Goal: Task Accomplishment & Management: Manage account settings

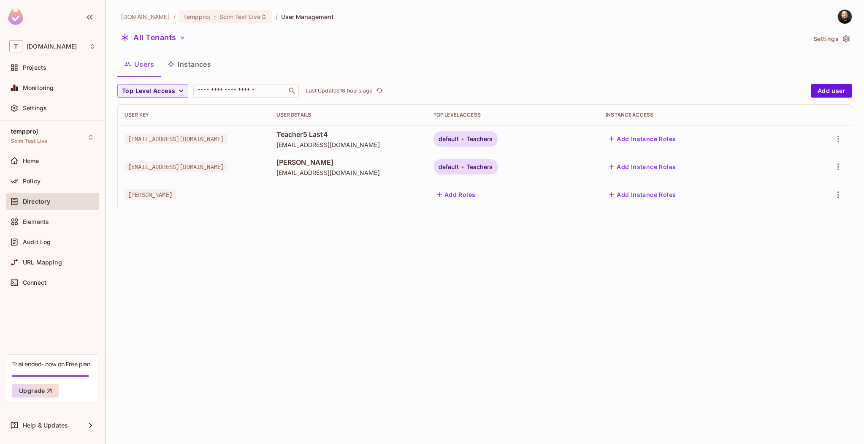
click at [244, 239] on div "tk-permit.io / tempproj : Scim Test Live / User Management All Tenants Settings…" at bounding box center [485, 222] width 759 height 444
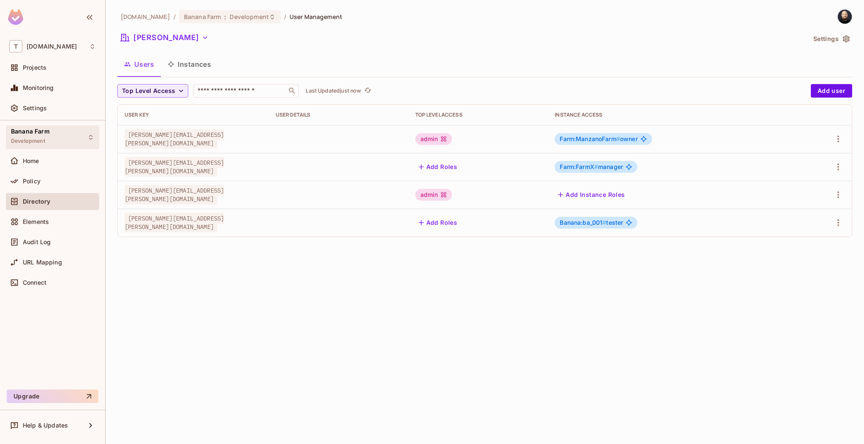
click at [43, 138] on span "Development" at bounding box center [28, 141] width 34 height 7
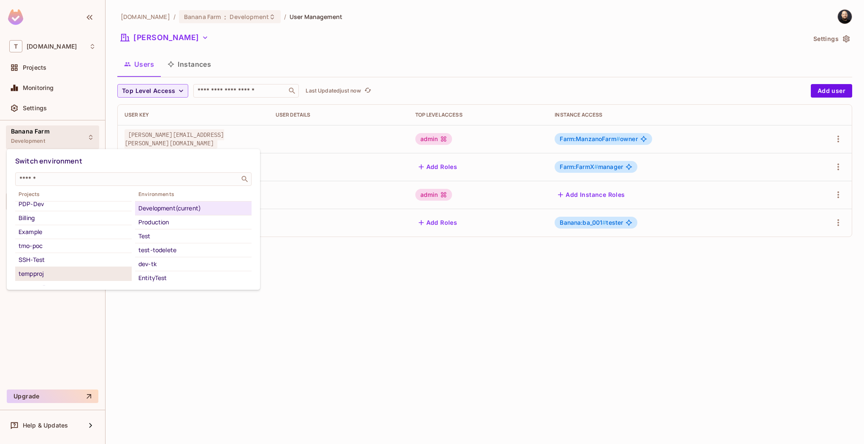
scroll to position [97, 0]
click at [63, 263] on div "tempproj" at bounding box center [74, 265] width 110 height 10
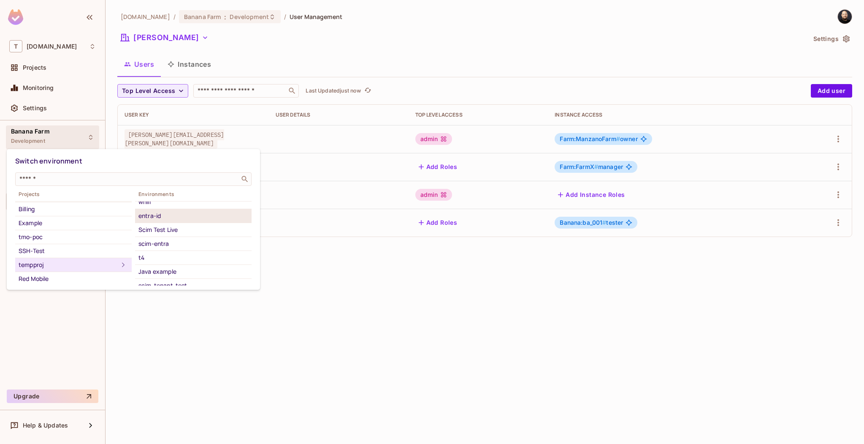
scroll to position [89, 0]
click at [165, 221] on li "Scim Test Live" at bounding box center [193, 217] width 117 height 14
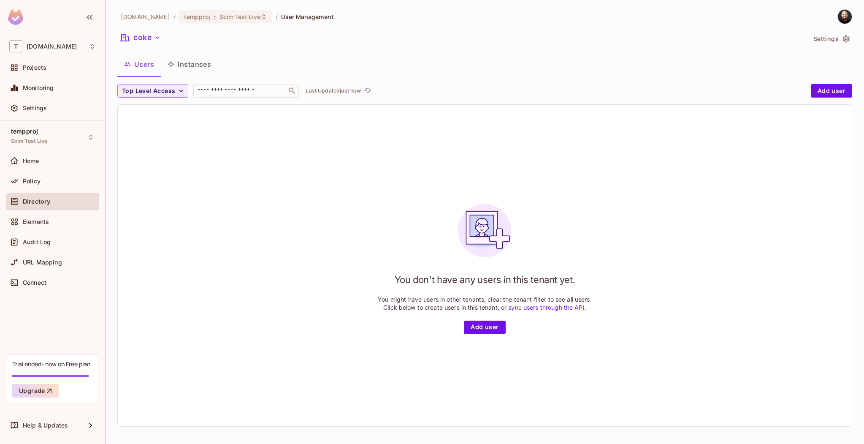
click at [163, 29] on div "tk-permit.io / tempproj : Scim Test Live / User Management coke Settings Users …" at bounding box center [484, 221] width 735 height 424
click at [156, 32] on button "coke" at bounding box center [140, 38] width 47 height 14
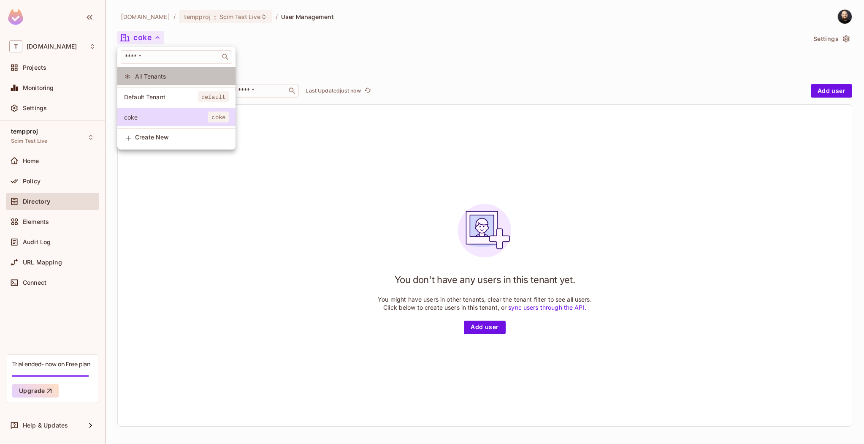
click at [162, 75] on span "All Tenants" at bounding box center [182, 76] width 94 height 8
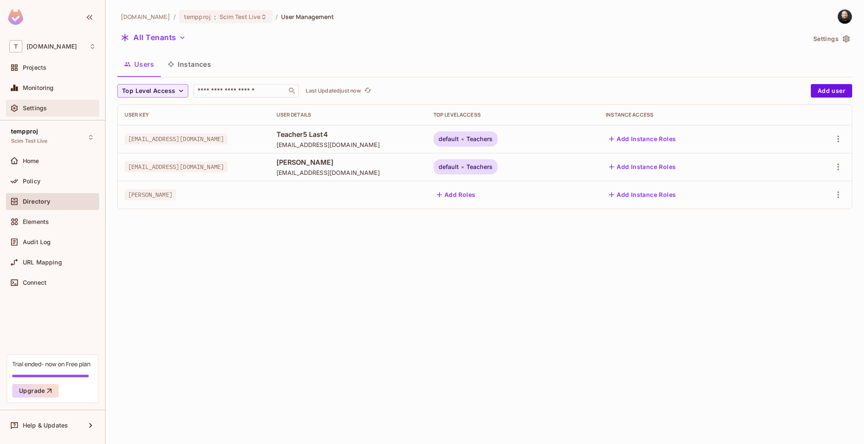
click at [62, 106] on div "Settings" at bounding box center [59, 108] width 73 height 7
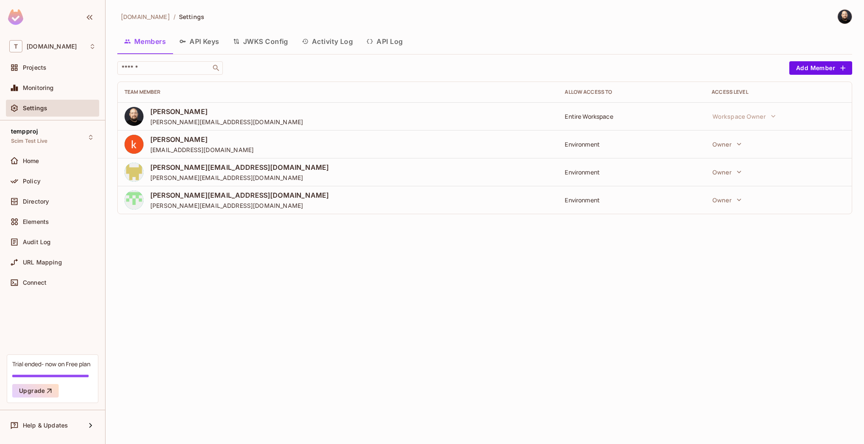
click at [373, 44] on icon "button" at bounding box center [369, 41] width 7 height 7
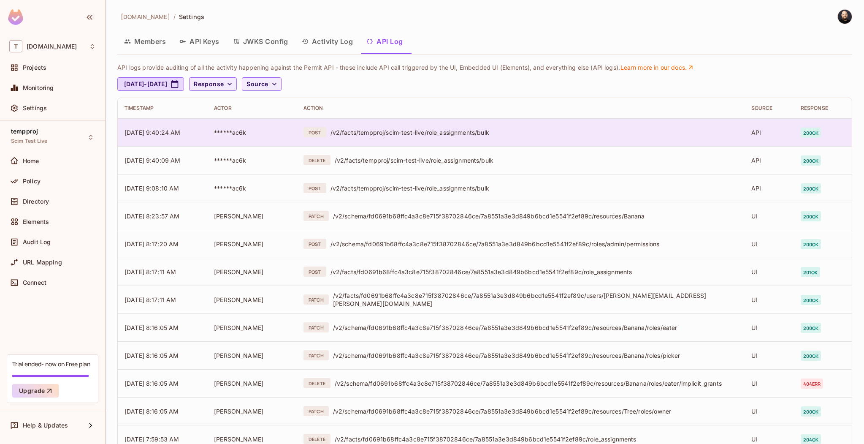
click at [353, 128] on div "/v2/facts/tempproj/scim-test-live/role_assignments/bulk" at bounding box center [534, 132] width 407 height 8
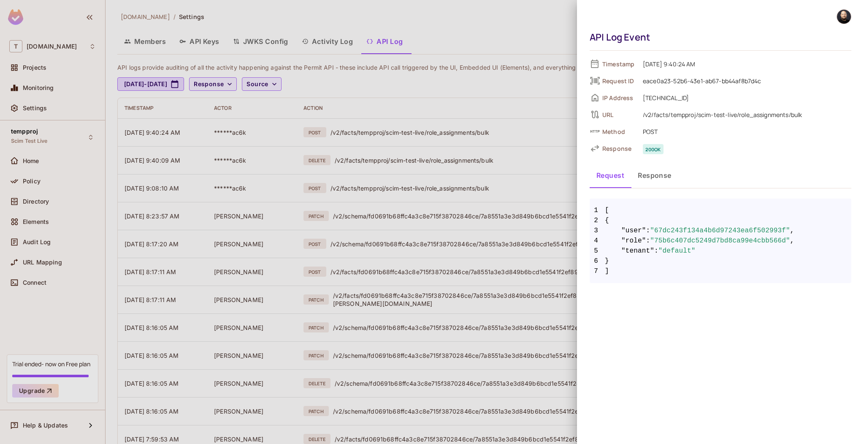
click at [364, 165] on div at bounding box center [432, 222] width 864 height 444
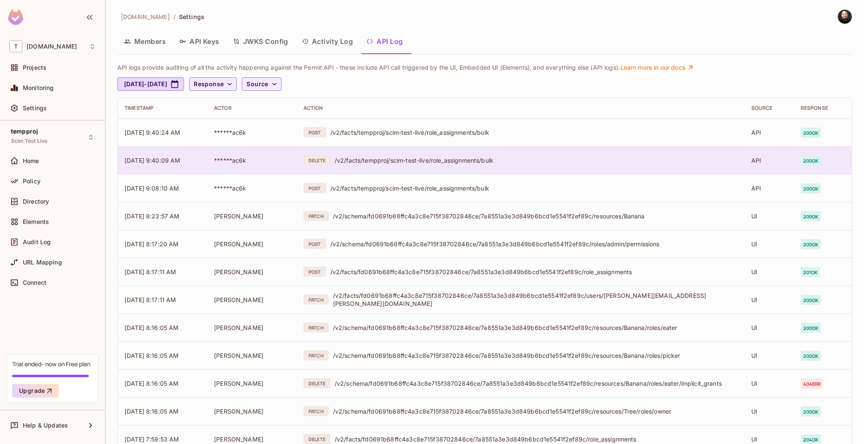
click at [363, 162] on div "/v2/facts/tempproj/scim-test-live/role_assignments/bulk" at bounding box center [536, 160] width 403 height 8
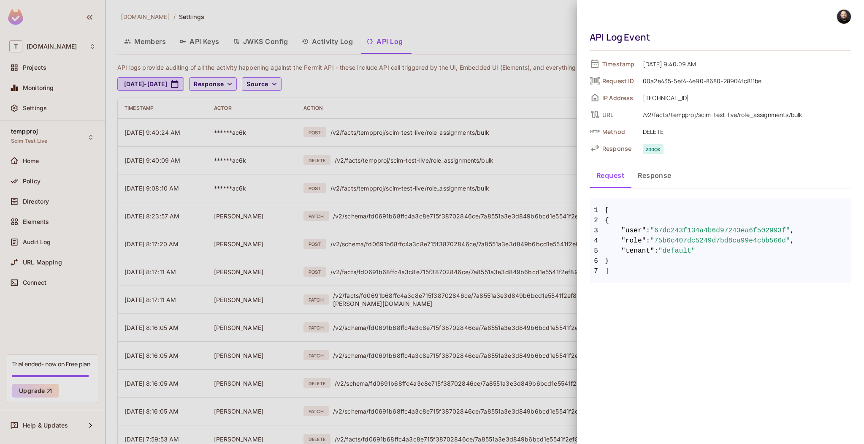
click at [366, 186] on div at bounding box center [432, 222] width 864 height 444
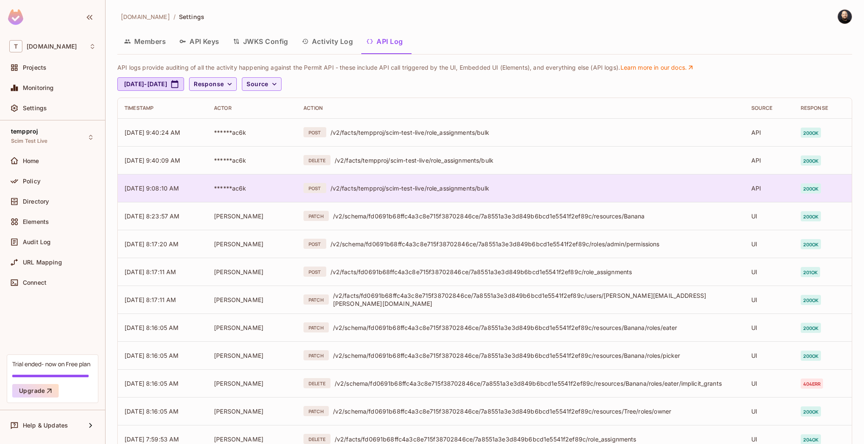
click at [366, 189] on div "/v2/facts/tempproj/scim-test-live/role_assignments/bulk" at bounding box center [534, 188] width 407 height 8
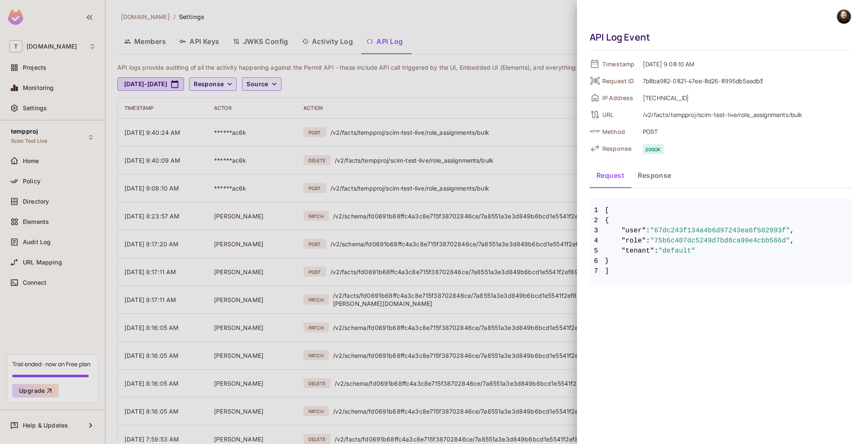
click at [365, 186] on div at bounding box center [432, 222] width 864 height 444
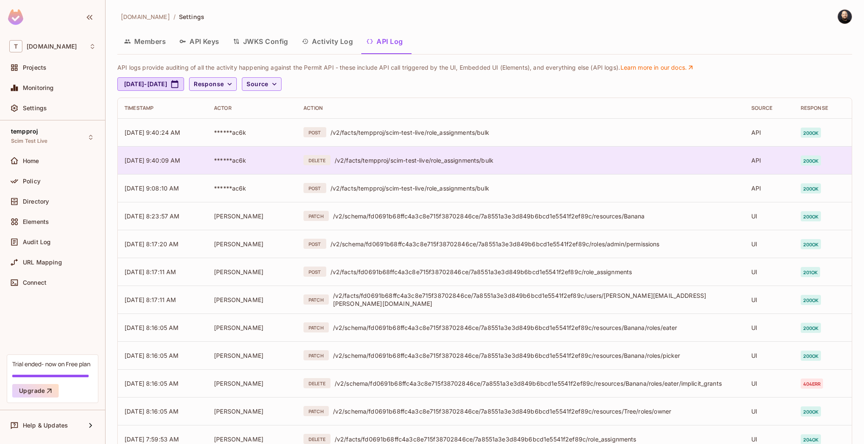
click at [372, 163] on div "/v2/facts/tempproj/scim-test-live/role_assignments/bulk" at bounding box center [536, 160] width 403 height 8
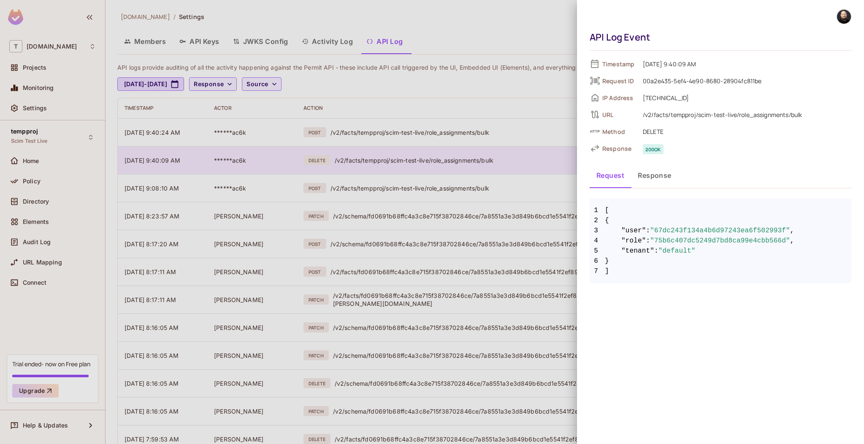
click at [372, 163] on div at bounding box center [432, 222] width 864 height 444
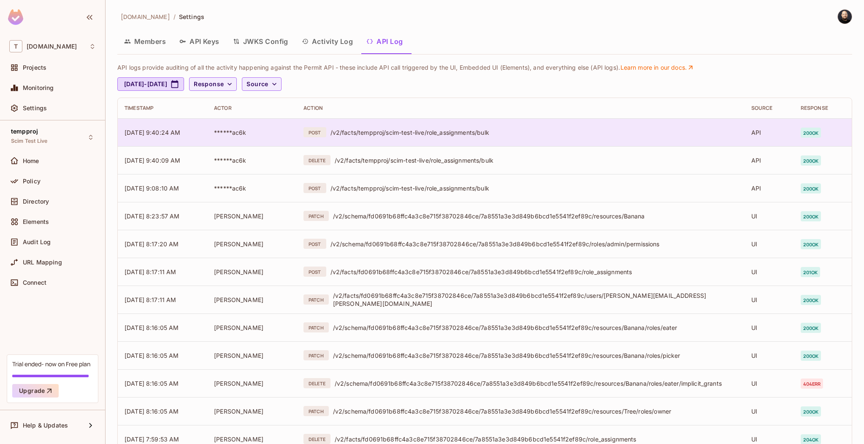
click at [383, 139] on td "POST /v2/facts/tempproj/scim-test-live/role_assignments/bulk" at bounding box center [521, 132] width 448 height 28
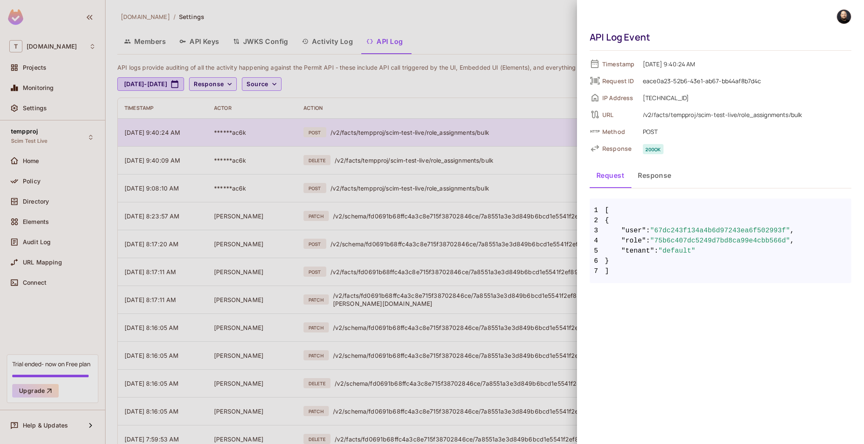
click at [383, 139] on div at bounding box center [432, 222] width 864 height 444
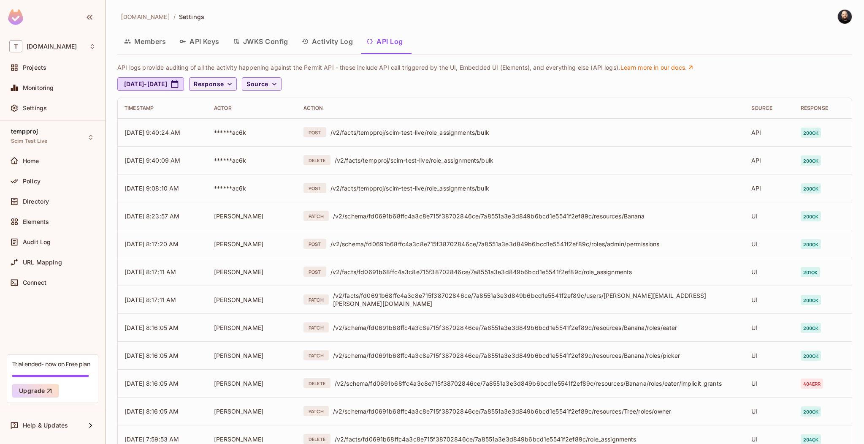
click at [394, 98] on th "Action" at bounding box center [521, 108] width 448 height 20
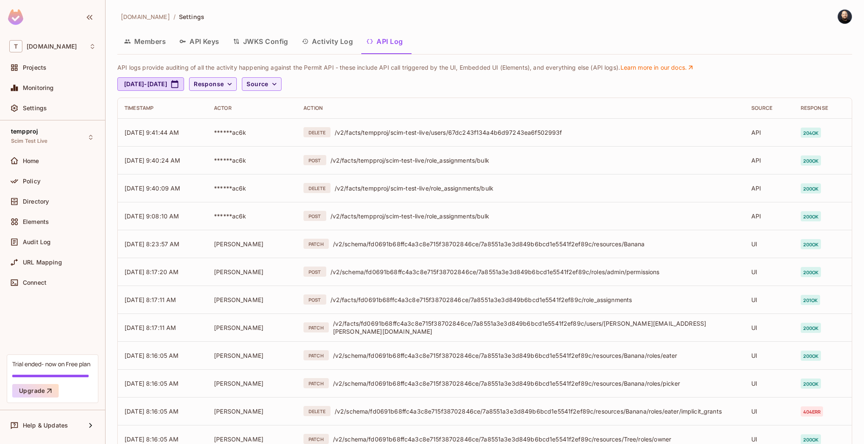
click at [442, 138] on td "DELETE /v2/facts/tempproj/scim-test-live/users/67dc243f134a4b6d97243ea6f502993f" at bounding box center [521, 132] width 448 height 28
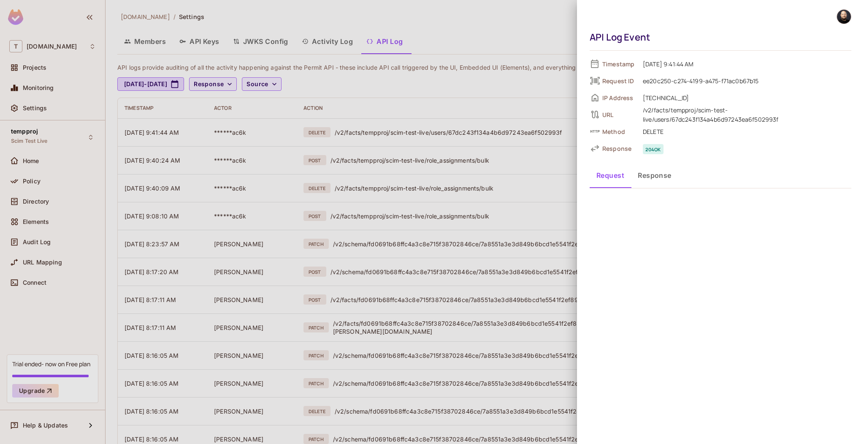
click at [51, 201] on div at bounding box center [432, 222] width 864 height 444
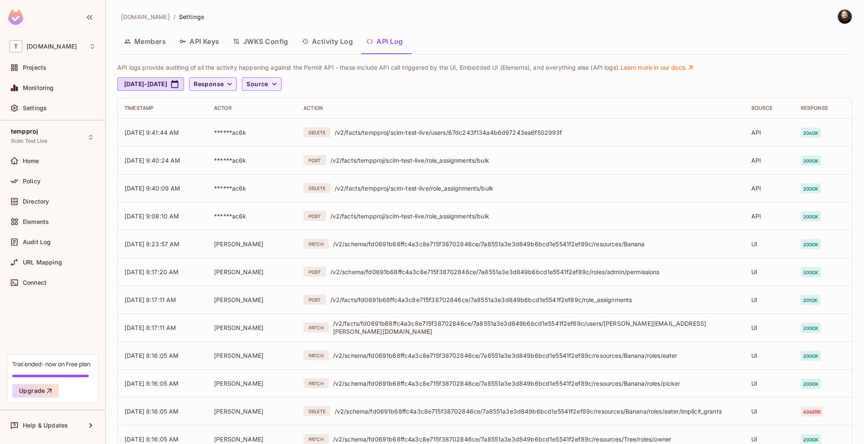
click at [49, 202] on div "Directory" at bounding box center [59, 201] width 73 height 7
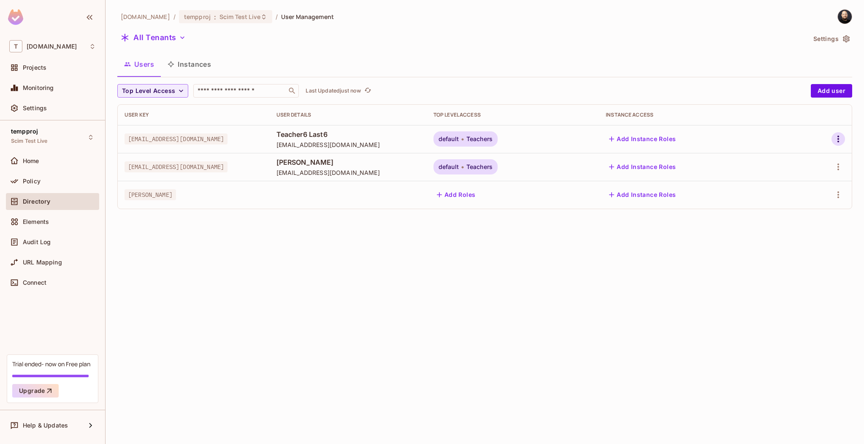
click at [840, 137] on icon "button" at bounding box center [838, 139] width 10 height 10
click at [816, 193] on div "Edit Attributes" at bounding box center [805, 195] width 42 height 8
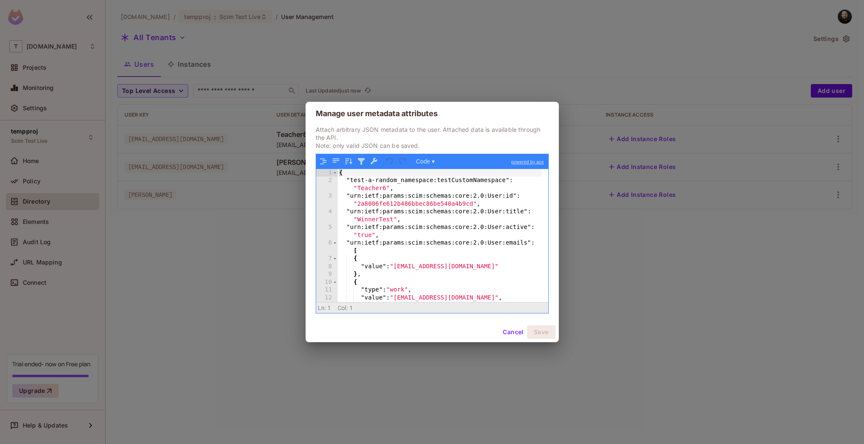
scroll to position [335, 0]
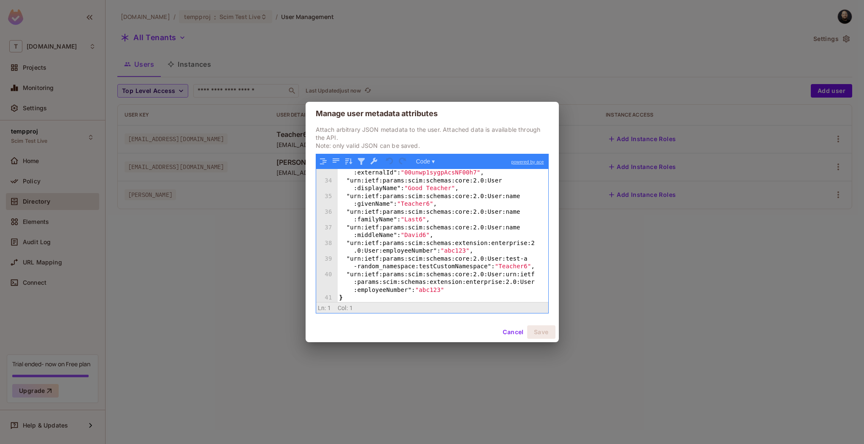
click at [512, 329] on button "Cancel" at bounding box center [512, 332] width 27 height 14
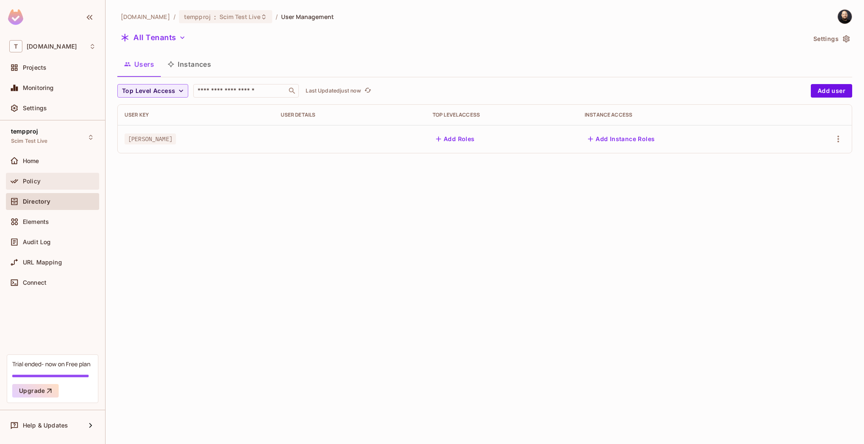
click at [77, 176] on div "Policy" at bounding box center [52, 181] width 87 height 10
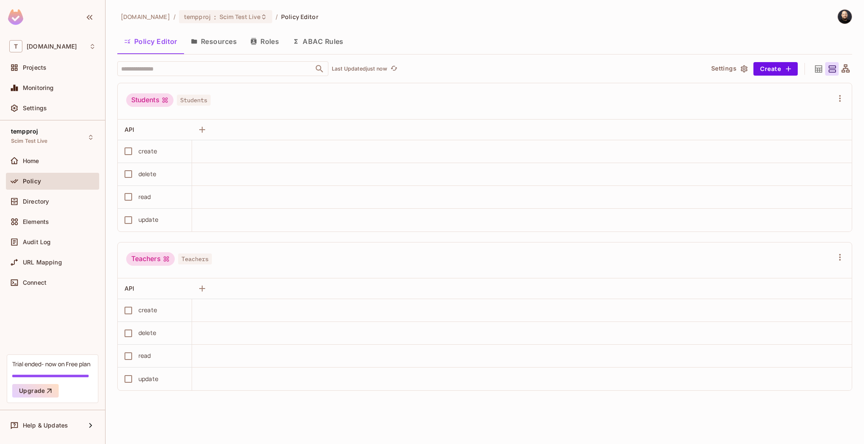
click at [259, 41] on button "Roles" at bounding box center [265, 41] width 42 height 21
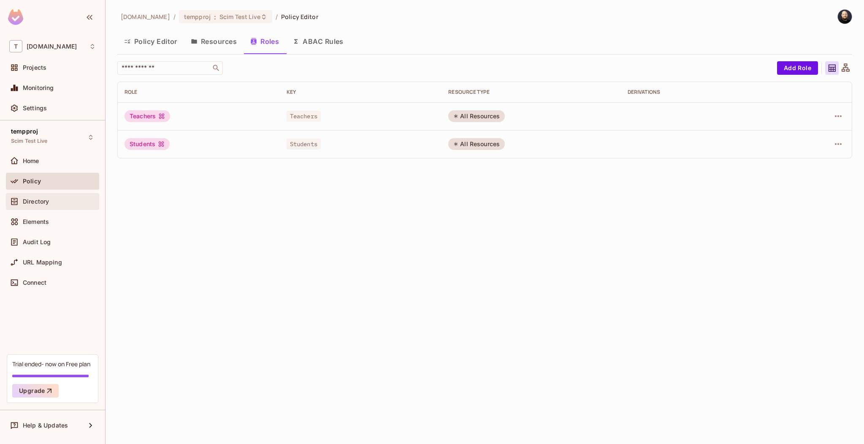
click at [71, 199] on div "Directory" at bounding box center [59, 201] width 73 height 7
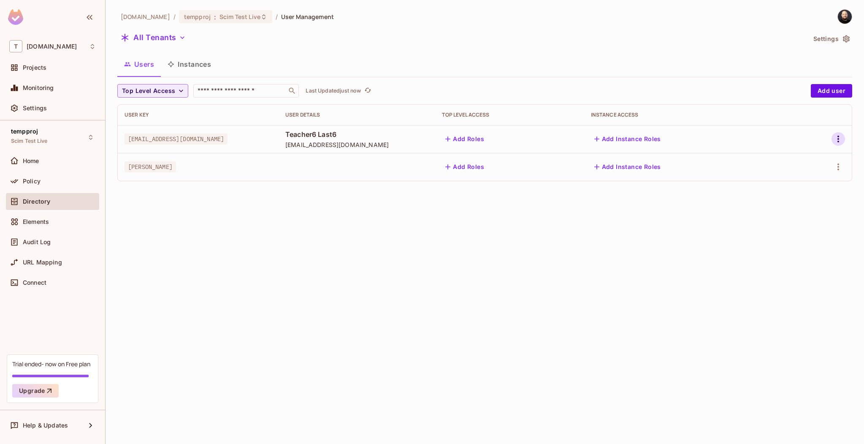
click at [835, 136] on icon "button" at bounding box center [838, 139] width 10 height 10
click at [806, 203] on li "Edit Attributes" at bounding box center [799, 195] width 79 height 19
click at [836, 137] on icon "button" at bounding box center [838, 139] width 10 height 10
click at [787, 217] on div "Delete User" at bounding box center [800, 214] width 33 height 8
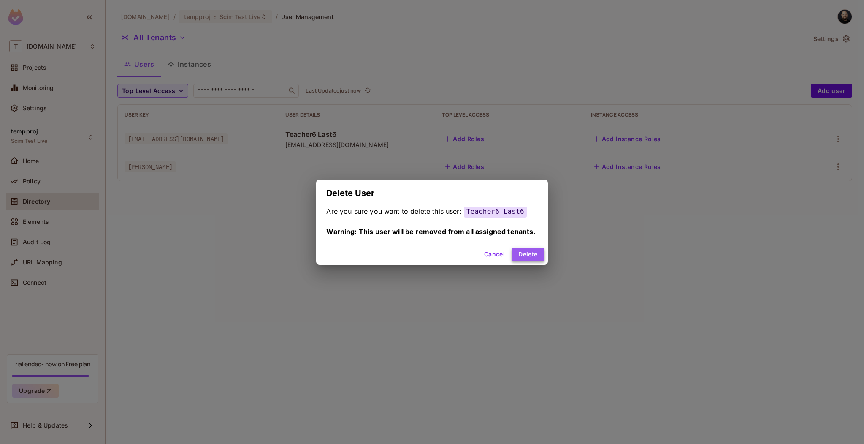
click at [530, 255] on button "Delete" at bounding box center [528, 255] width 33 height 14
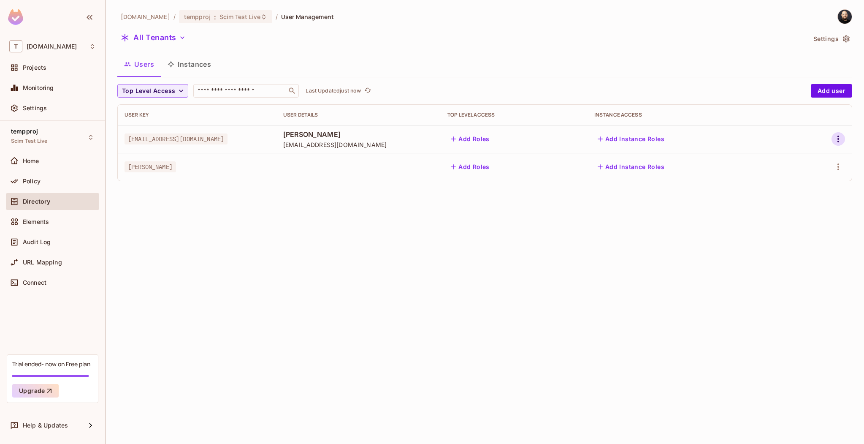
click at [842, 138] on icon "button" at bounding box center [838, 139] width 10 height 10
click at [811, 194] on div "Edit Attributes" at bounding box center [805, 195] width 42 height 8
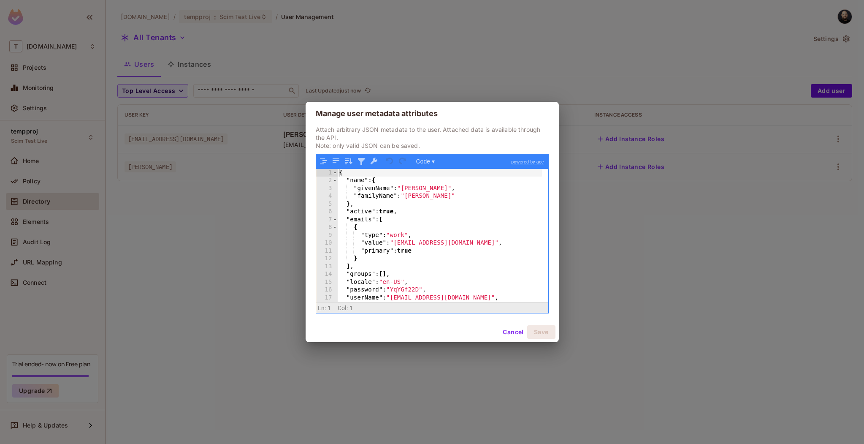
click at [506, 330] on button "Cancel" at bounding box center [512, 332] width 27 height 14
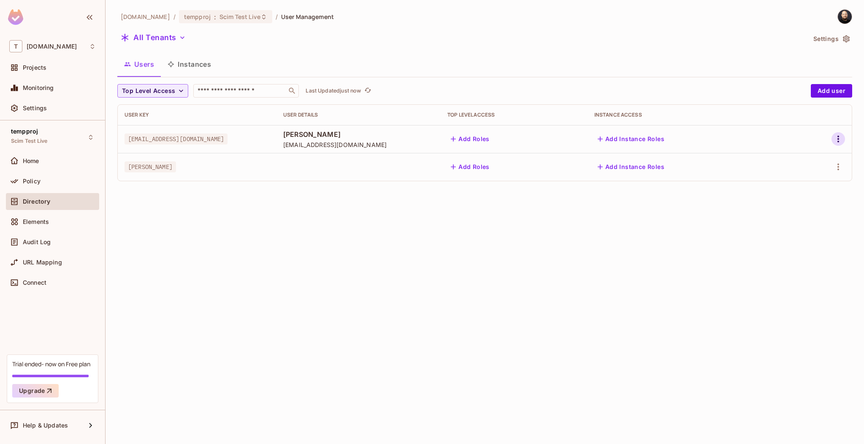
click at [838, 141] on icon "button" at bounding box center [838, 139] width 10 height 10
click at [799, 217] on div "Delete User" at bounding box center [800, 214] width 33 height 8
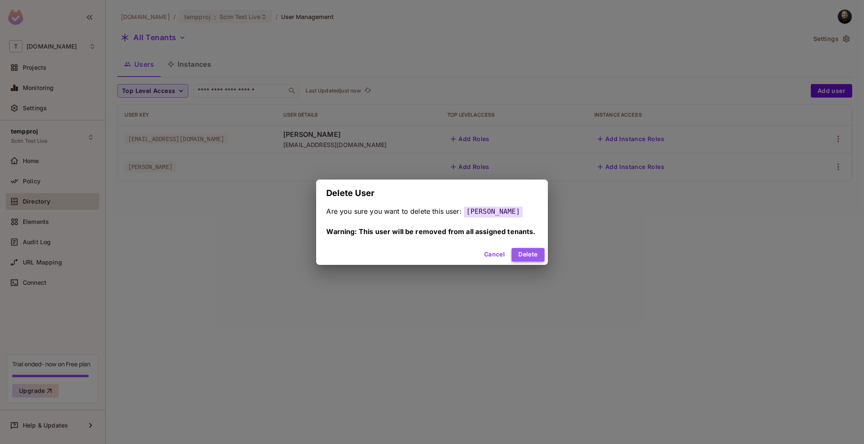
click at [531, 255] on button "Delete" at bounding box center [528, 255] width 33 height 14
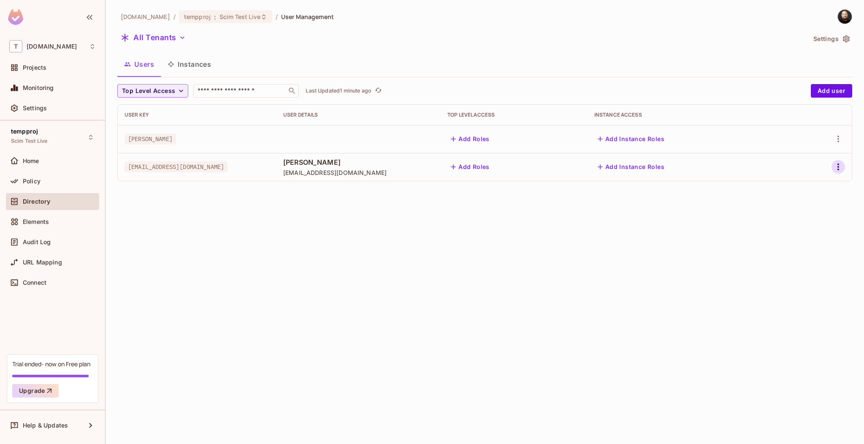
click at [838, 168] on icon "button" at bounding box center [839, 166] width 2 height 7
click at [803, 239] on div "Delete User" at bounding box center [800, 242] width 33 height 8
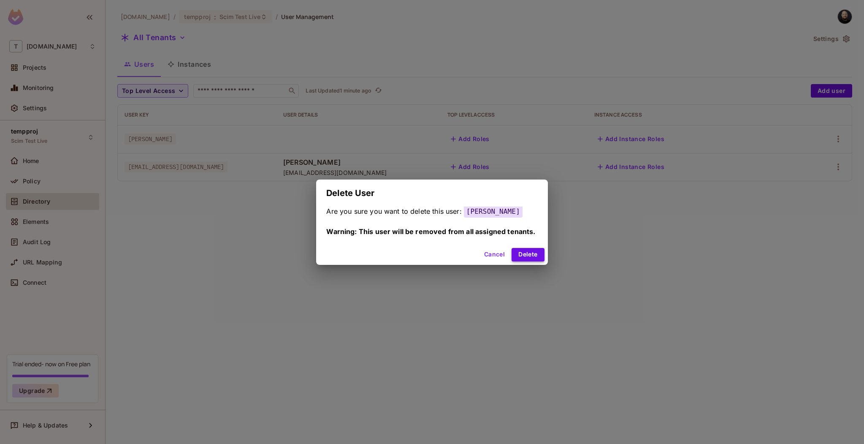
click at [521, 253] on button "Delete" at bounding box center [528, 255] width 33 height 14
